Goal: Task Accomplishment & Management: Manage account settings

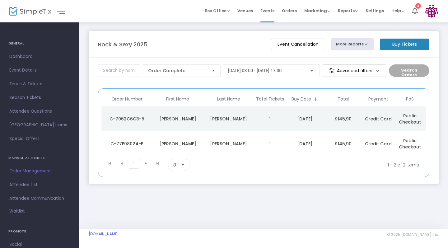
click at [218, 144] on div "[PERSON_NAME]" at bounding box center [229, 144] width 48 height 6
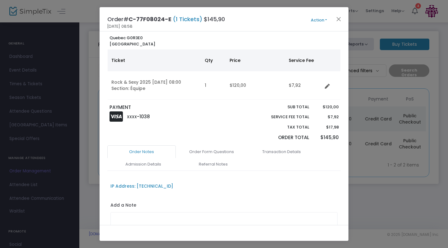
scroll to position [28, 0]
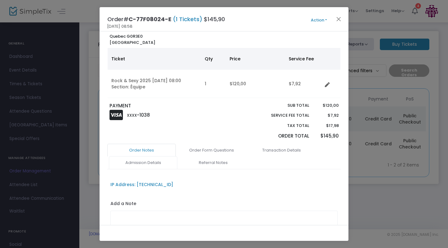
click at [145, 162] on link "Admission Details" at bounding box center [143, 162] width 68 height 13
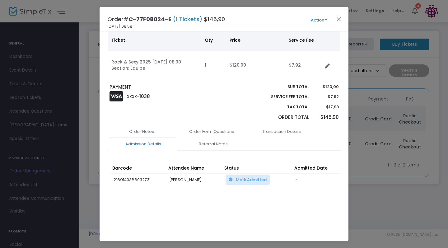
scroll to position [46, 0]
click at [289, 129] on link "Transaction Details" at bounding box center [281, 131] width 68 height 13
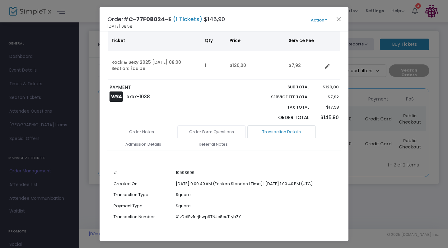
click at [213, 131] on link "Order Form Questions" at bounding box center [211, 131] width 68 height 13
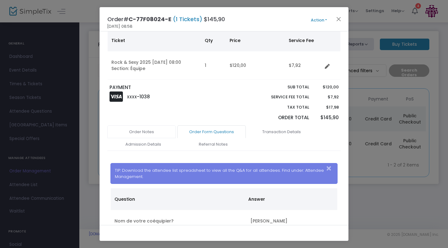
click at [148, 128] on link "Order Notes" at bounding box center [141, 131] width 68 height 13
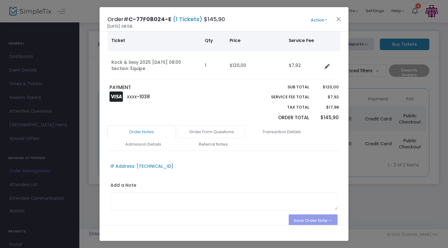
click at [216, 131] on link "Order Form Questions" at bounding box center [211, 131] width 68 height 13
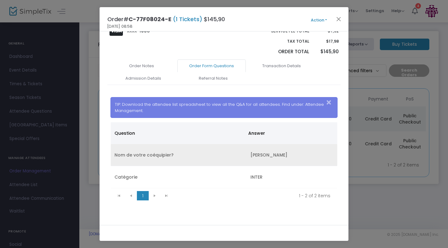
scroll to position [116, 0]
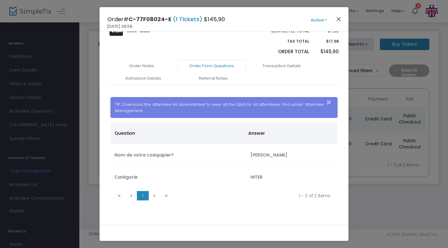
click at [338, 21] on button "Close" at bounding box center [339, 19] width 8 height 8
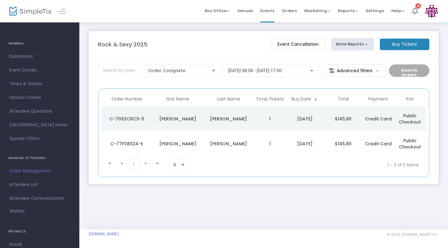
click at [249, 118] on div "[PERSON_NAME]" at bounding box center [229, 119] width 48 height 6
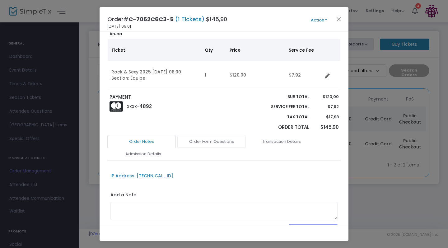
click at [215, 139] on link "Order Form Questions" at bounding box center [211, 141] width 68 height 13
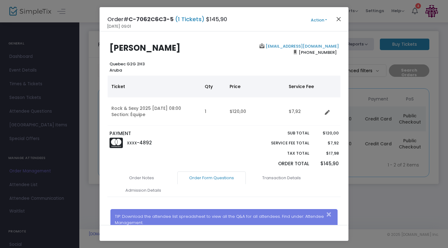
scroll to position [0, 0]
click at [339, 19] on button "Close" at bounding box center [339, 19] width 8 height 8
